Goal: Navigation & Orientation: Find specific page/section

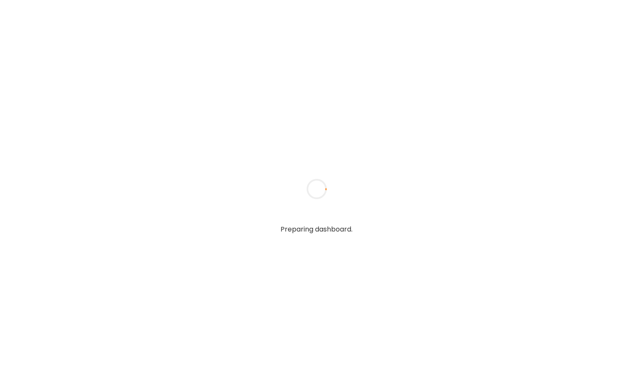
type input "**********"
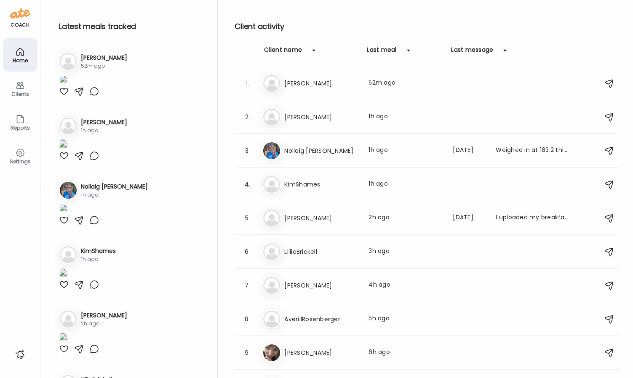
type input "**********"
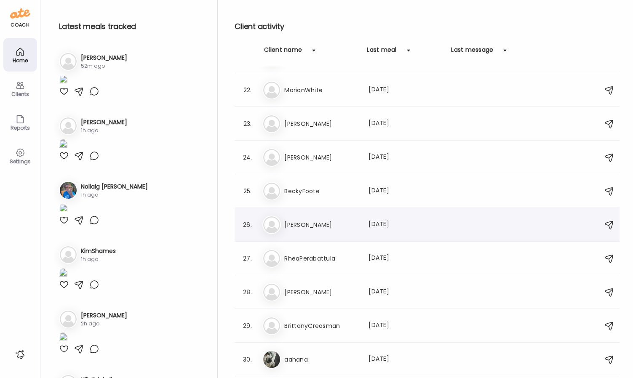
click at [323, 231] on div "Da [PERSON_NAME] Last meal: [DATE]" at bounding box center [428, 225] width 332 height 19
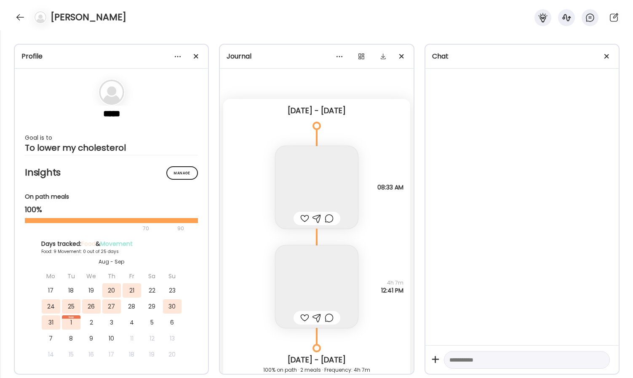
scroll to position [2950, 0]
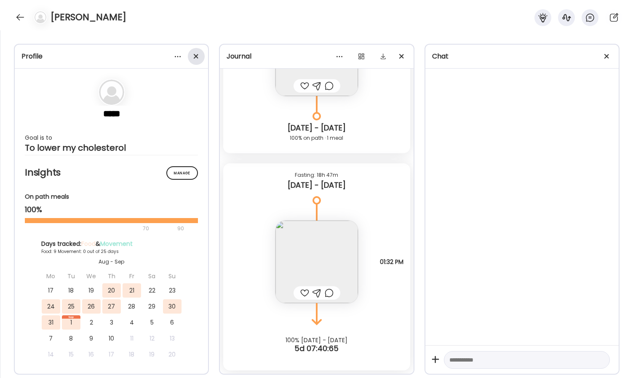
click at [198, 53] on div at bounding box center [196, 56] width 17 height 17
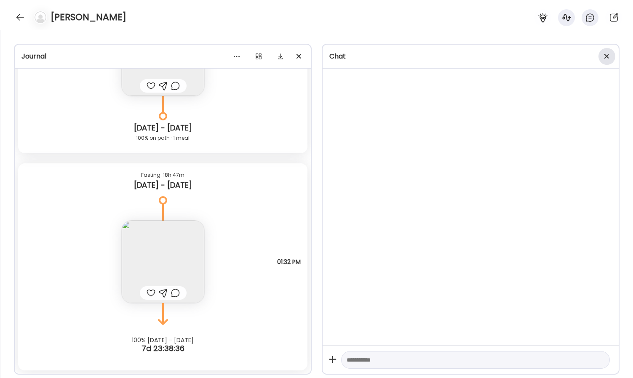
click at [613, 59] on div at bounding box center [607, 56] width 17 height 17
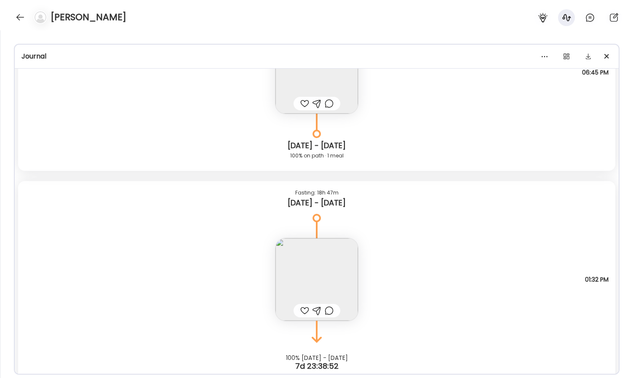
scroll to position [2933, 0]
click at [336, 254] on img at bounding box center [317, 279] width 83 height 83
click at [401, 254] on div "Click to zoom AteMate AI" at bounding box center [485, 214] width 169 height 237
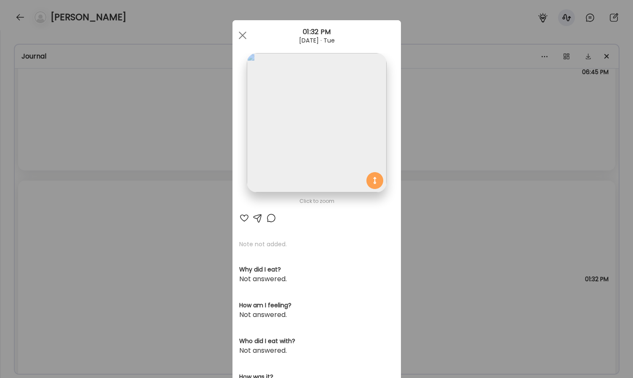
click at [333, 95] on img at bounding box center [316, 122] width 139 height 139
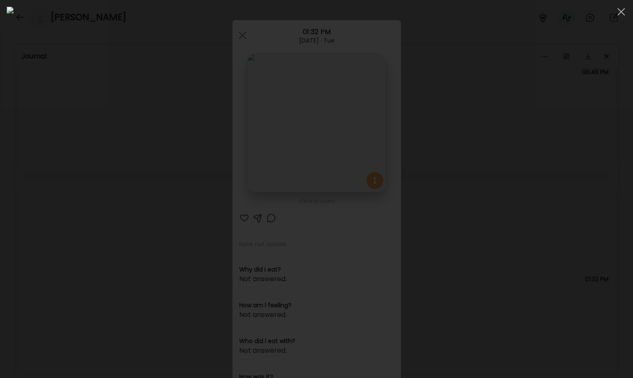
click at [538, 191] on div at bounding box center [317, 189] width 620 height 365
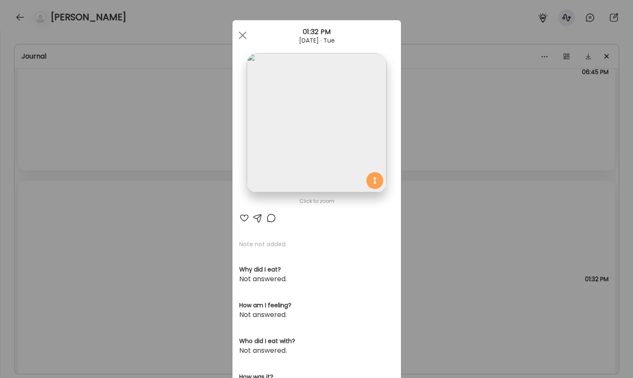
click at [314, 153] on img at bounding box center [316, 122] width 139 height 139
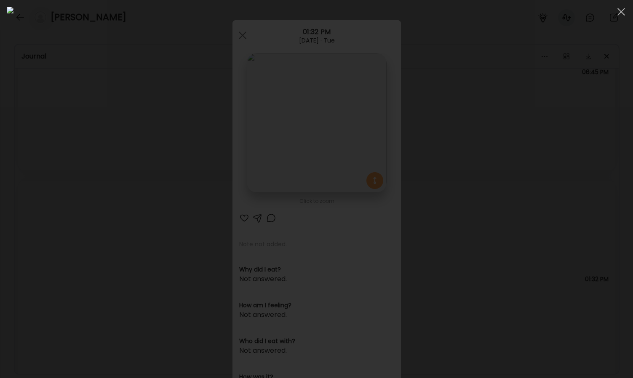
click at [575, 153] on div at bounding box center [317, 189] width 620 height 365
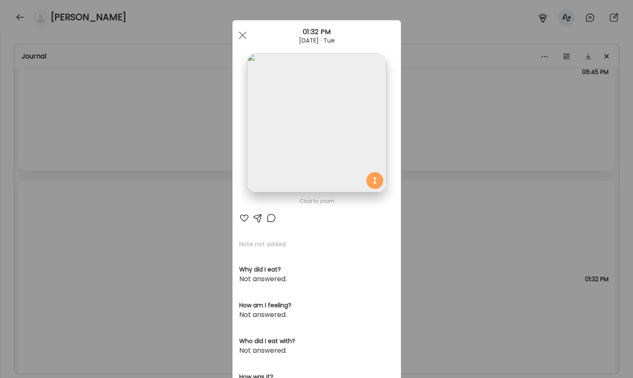
click at [443, 171] on div "Ate Coach Dashboard Wahoo! It’s official Take a moment to set up your Coach Pro…" at bounding box center [316, 189] width 633 height 378
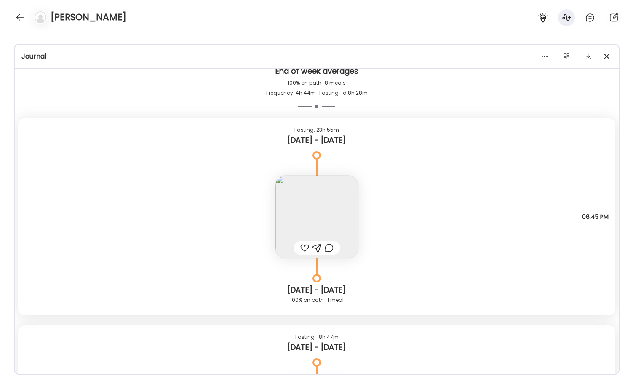
scroll to position [2783, 0]
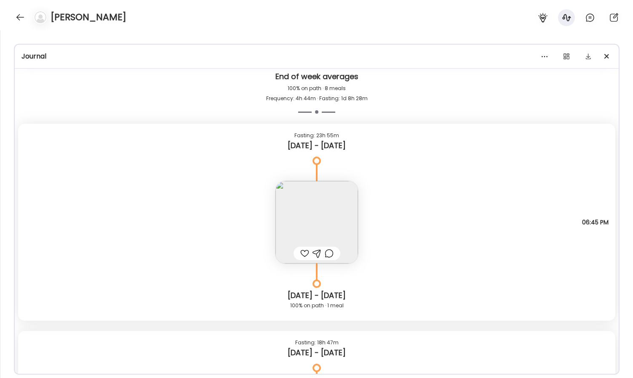
click at [311, 237] on img at bounding box center [317, 222] width 83 height 83
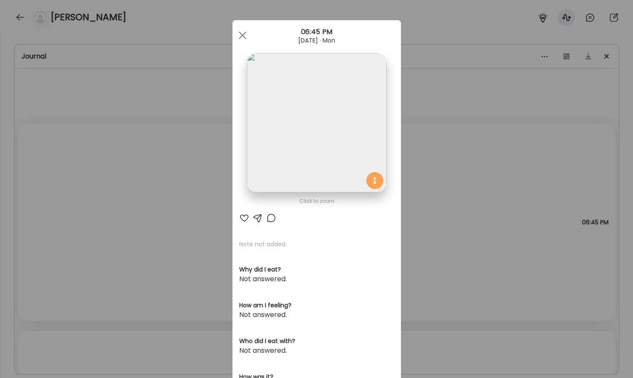
click at [337, 177] on img at bounding box center [316, 122] width 139 height 139
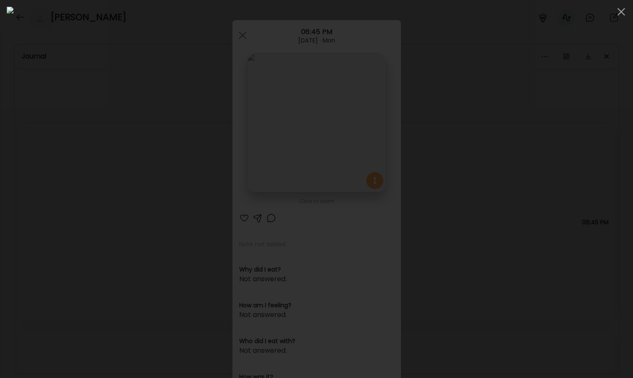
click at [578, 121] on div at bounding box center [317, 189] width 620 height 365
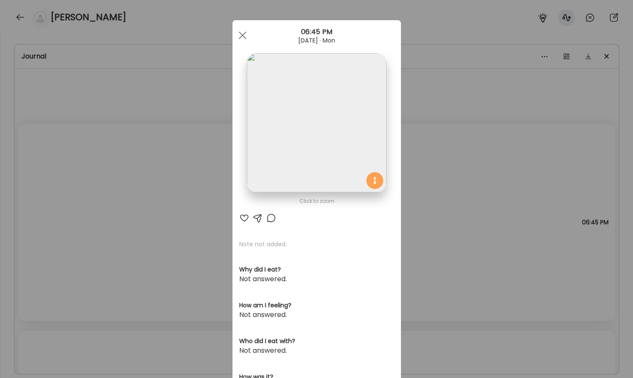
click at [553, 168] on div "Ate Coach Dashboard Wahoo! It’s official Take a moment to set up your Coach Pro…" at bounding box center [316, 189] width 633 height 378
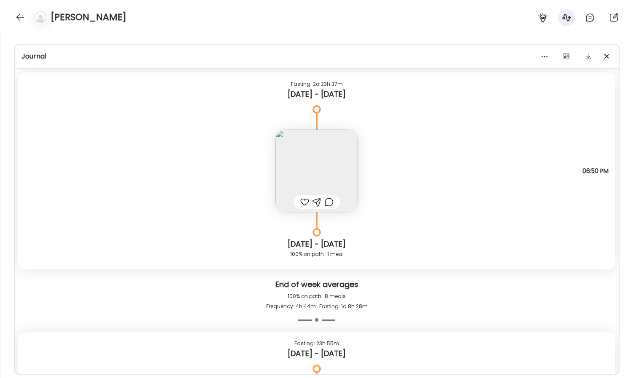
scroll to position [2554, 0]
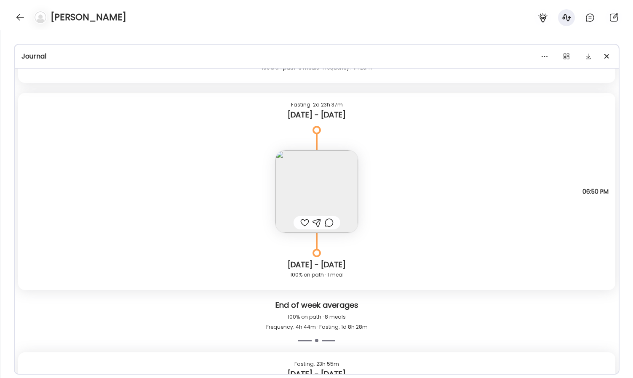
click at [328, 178] on img at bounding box center [317, 191] width 83 height 83
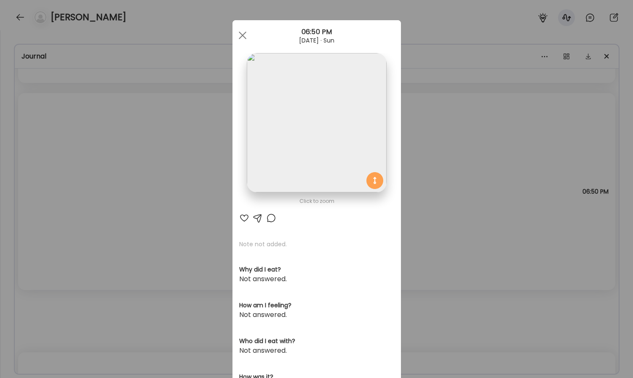
click at [331, 136] on img at bounding box center [316, 122] width 139 height 139
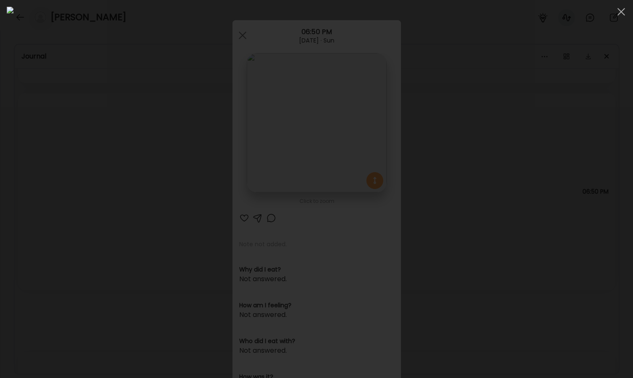
click at [78, 184] on div at bounding box center [317, 189] width 620 height 365
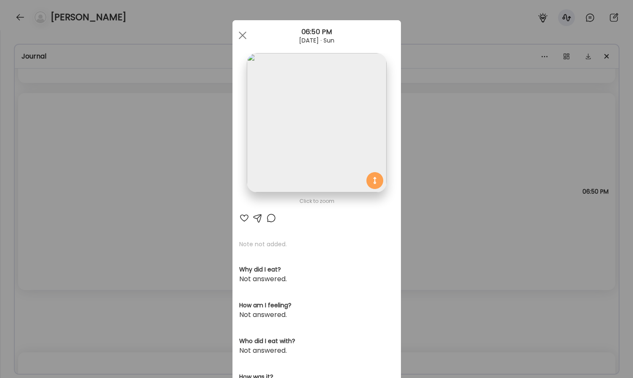
click at [112, 183] on div "Ate Coach Dashboard Wahoo! It’s official Take a moment to set up your Coach Pro…" at bounding box center [316, 189] width 633 height 378
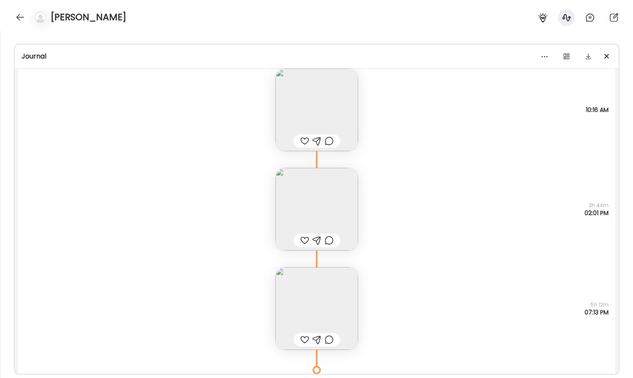
scroll to position [2211, 0]
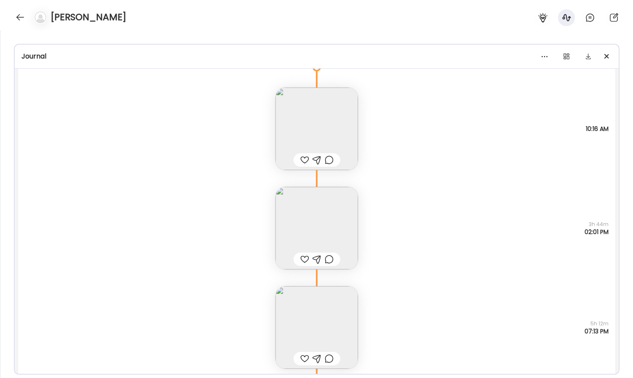
click at [317, 317] on img at bounding box center [317, 327] width 83 height 83
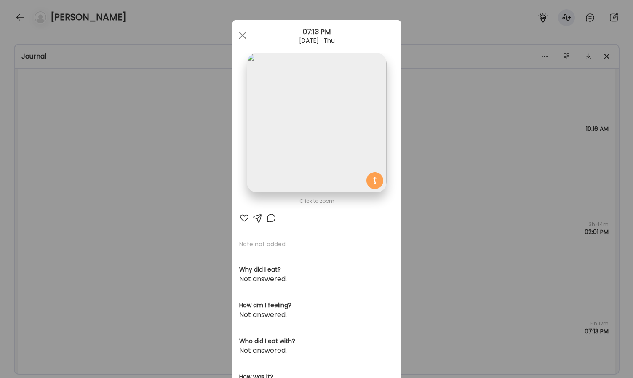
click at [278, 168] on img at bounding box center [316, 122] width 139 height 139
